Goal: Task Accomplishment & Management: Manage account settings

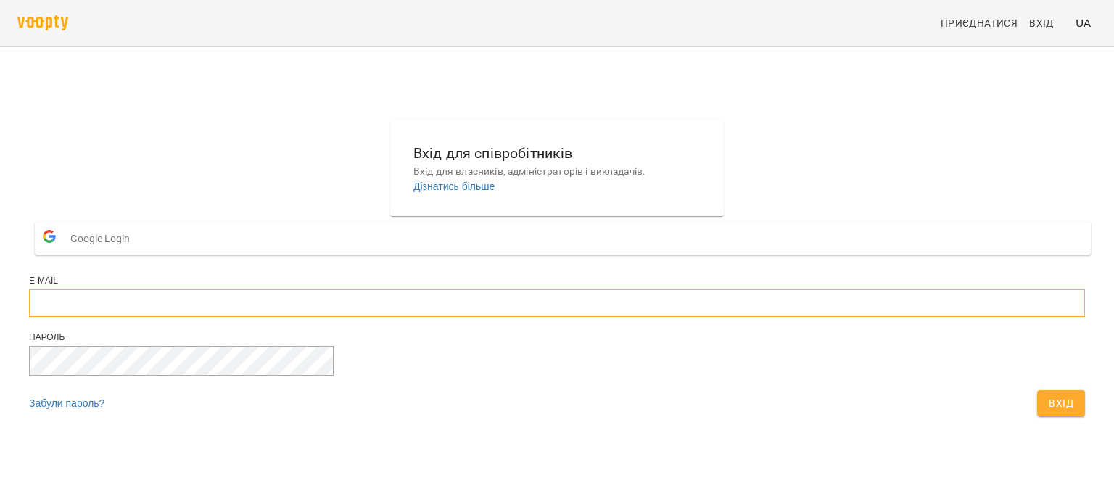
type input "**********"
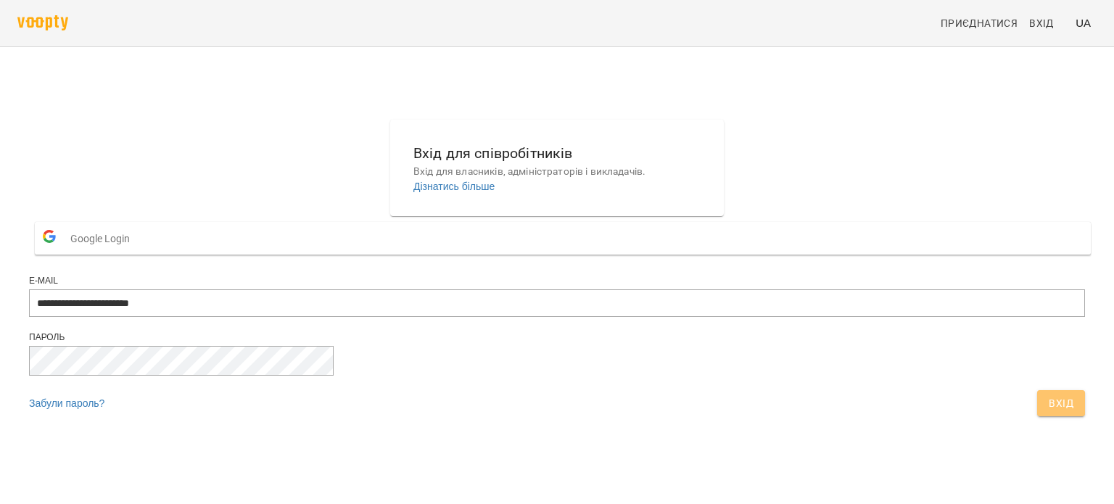
click at [1049, 412] on span "Вхід" at bounding box center [1061, 403] width 25 height 17
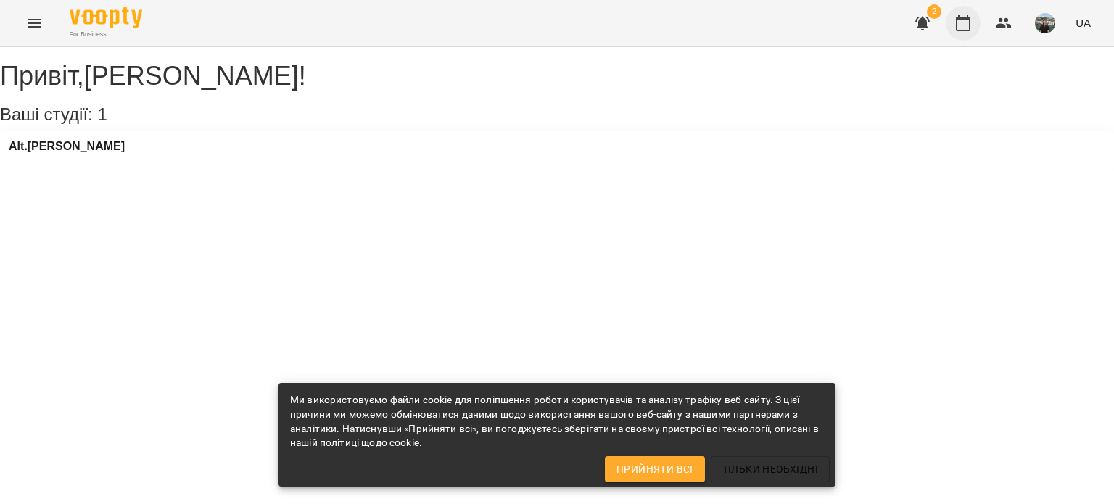
click at [964, 28] on icon "button" at bounding box center [963, 23] width 17 height 17
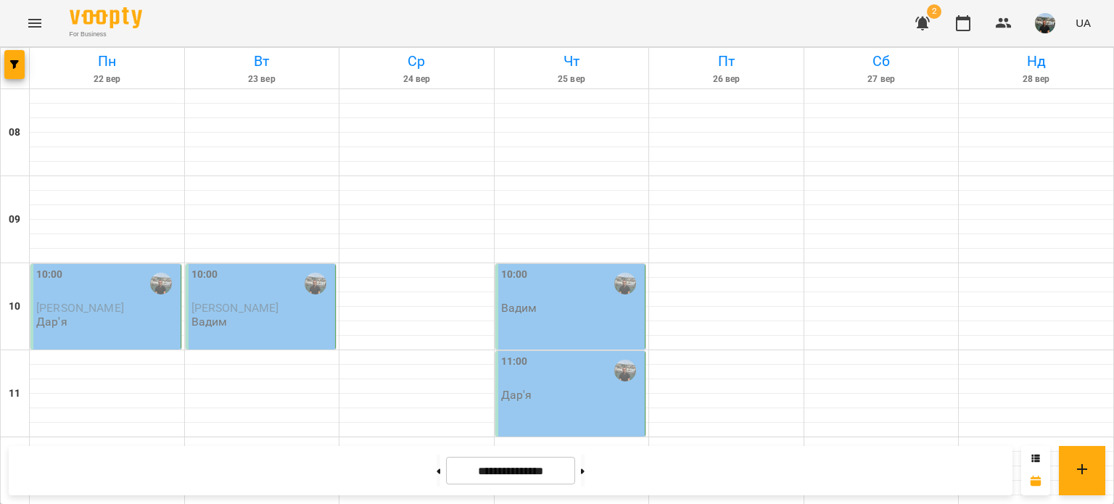
click at [89, 282] on div "10:00" at bounding box center [106, 283] width 141 height 33
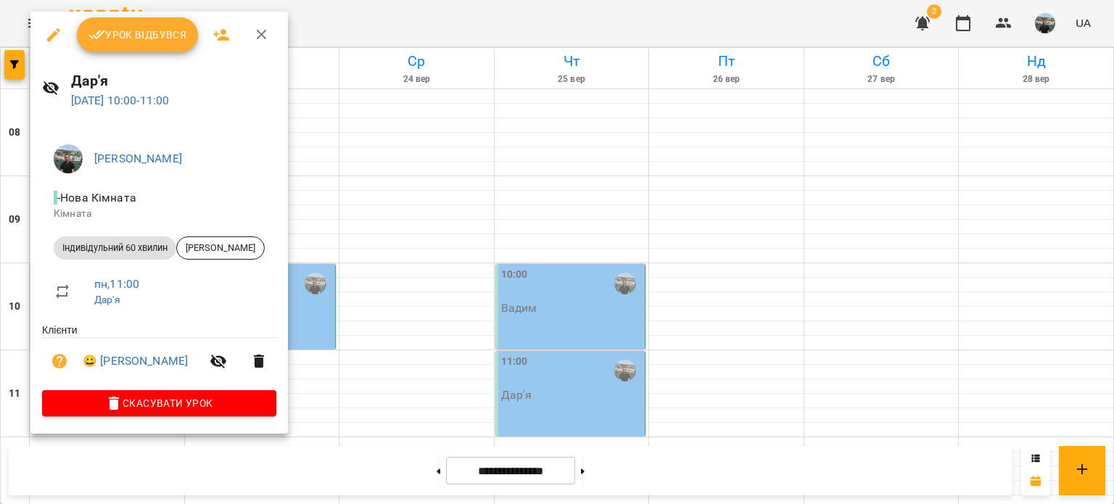
click at [141, 36] on span "Урок відбувся" at bounding box center [138, 34] width 99 height 17
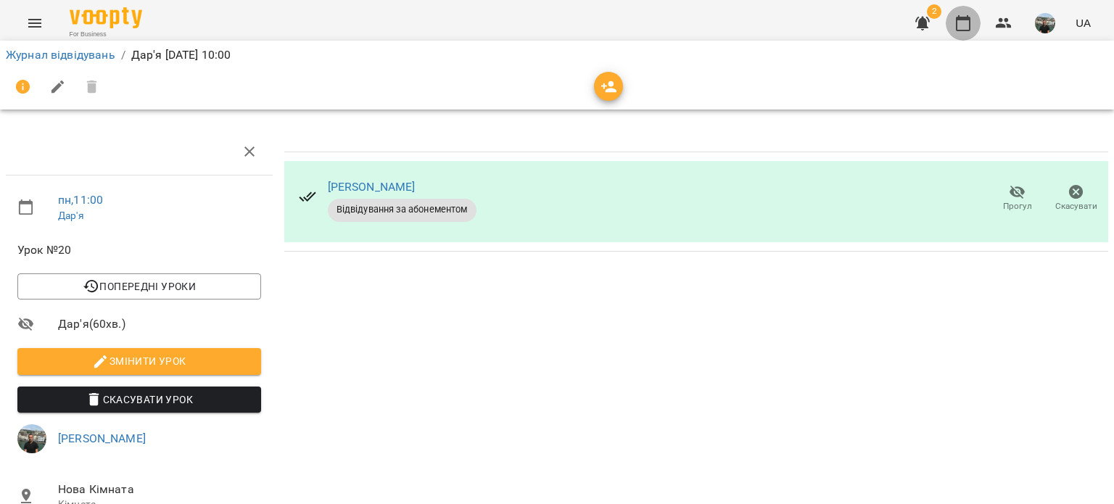
click at [964, 22] on icon "button" at bounding box center [963, 23] width 17 height 17
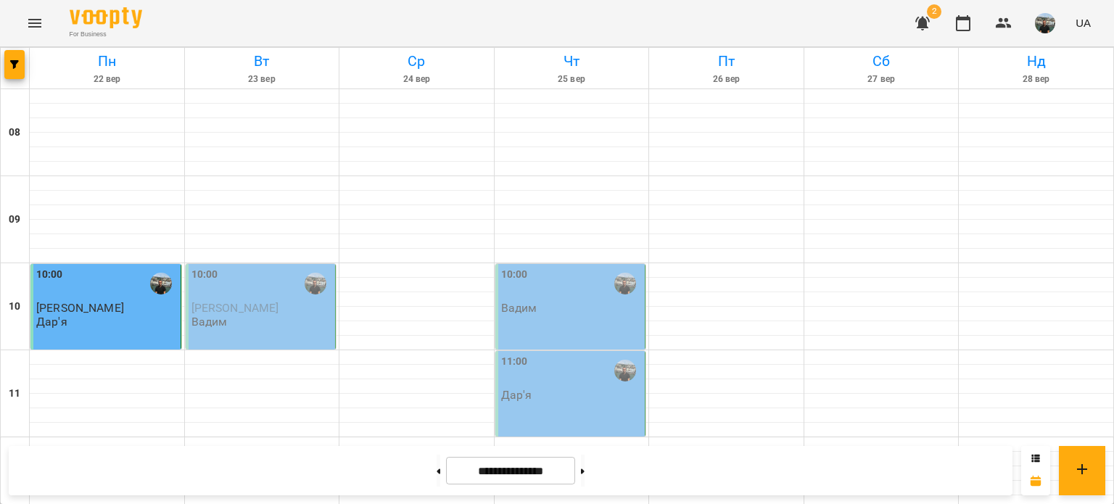
click at [1043, 25] on img "button" at bounding box center [1045, 23] width 20 height 20
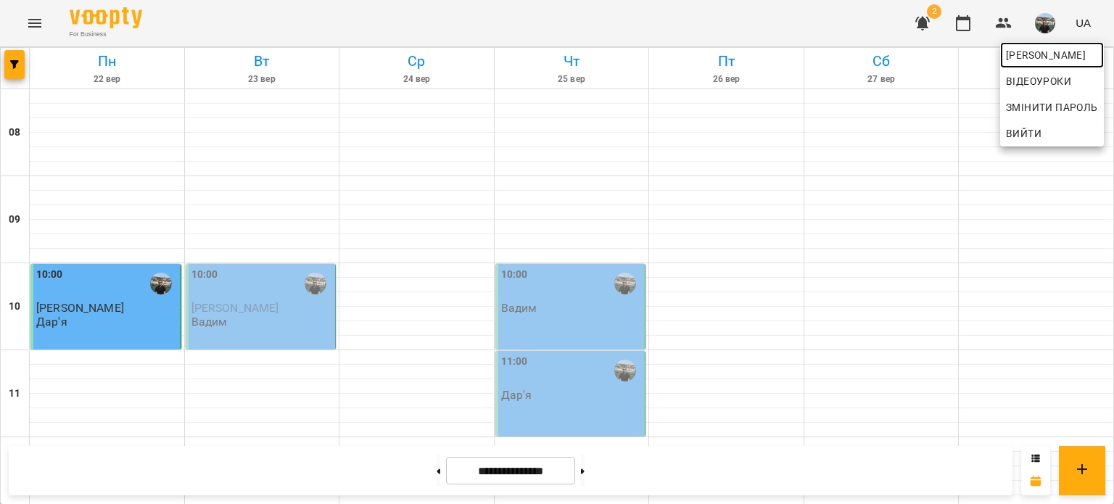
click at [1019, 53] on span "Юрій" at bounding box center [1052, 54] width 92 height 17
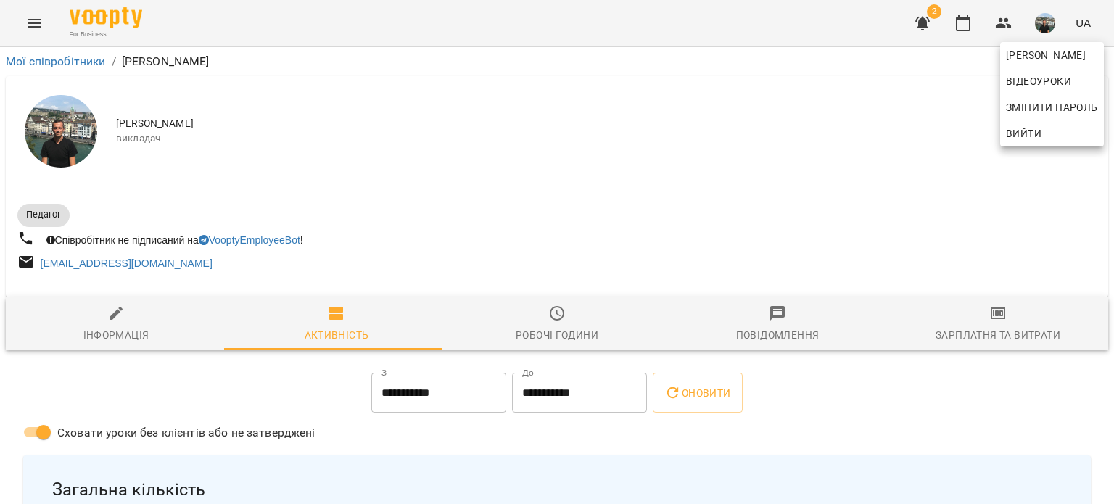
drag, startPoint x: 1109, startPoint y: 71, endPoint x: 1111, endPoint y: 93, distance: 21.8
click at [1111, 92] on div at bounding box center [557, 252] width 1114 height 504
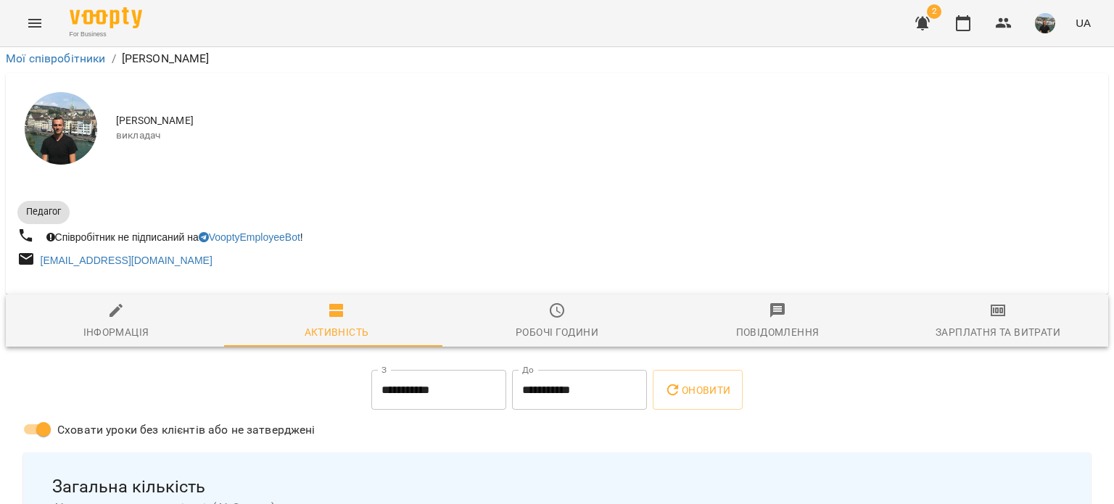
scroll to position [467, 0]
drag, startPoint x: 1088, startPoint y: 110, endPoint x: 1093, endPoint y: 102, distance: 8.5
click at [1046, 32] on img "button" at bounding box center [1045, 23] width 20 height 20
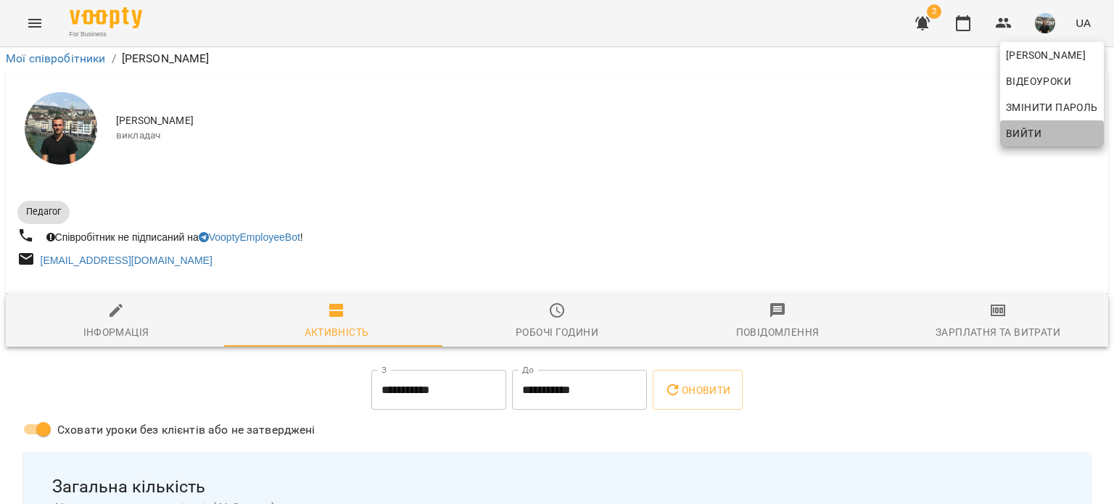
click at [1017, 134] on span "Вийти" at bounding box center [1024, 133] width 36 height 17
